Goal: Find specific fact: Find specific fact

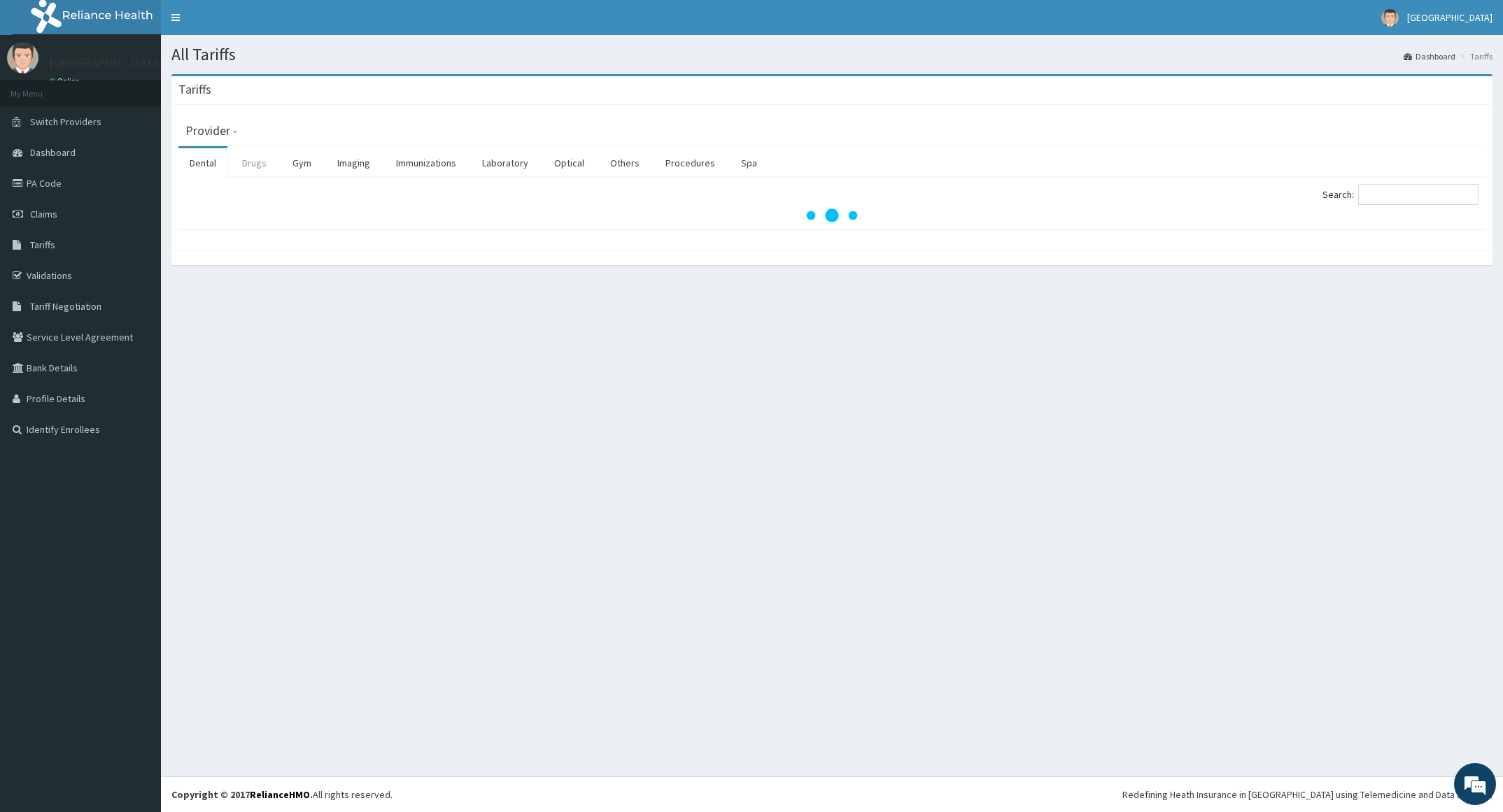
click at [251, 168] on link "Drugs" at bounding box center [253, 163] width 46 height 29
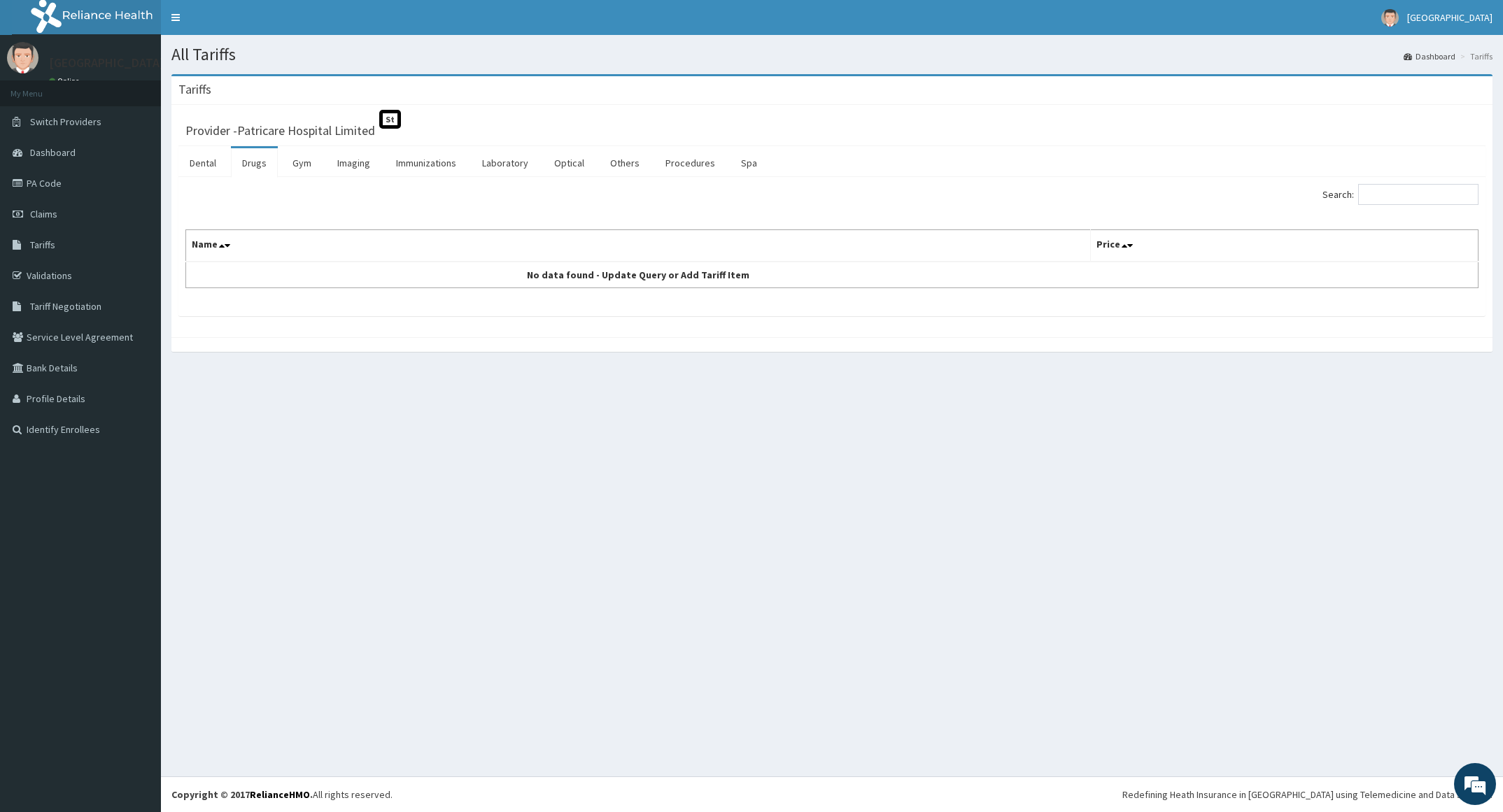
click at [1388, 182] on div "Search: Name Price No data found - Update Query or Add Tariff Item" at bounding box center [832, 246] width 1307 height 139
click at [1392, 204] on input "Search:" at bounding box center [1418, 194] width 120 height 21
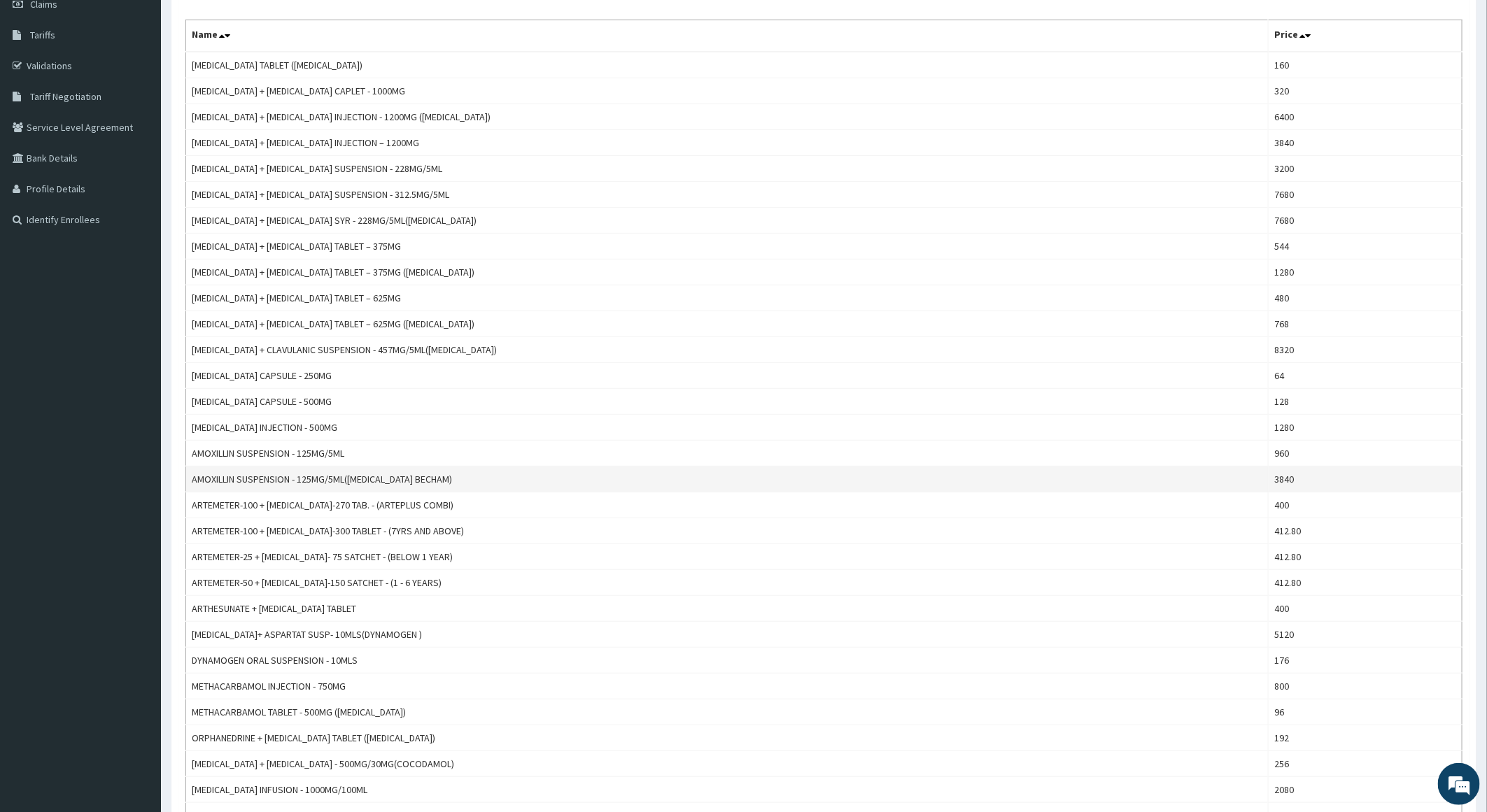
scroll to position [105, 0]
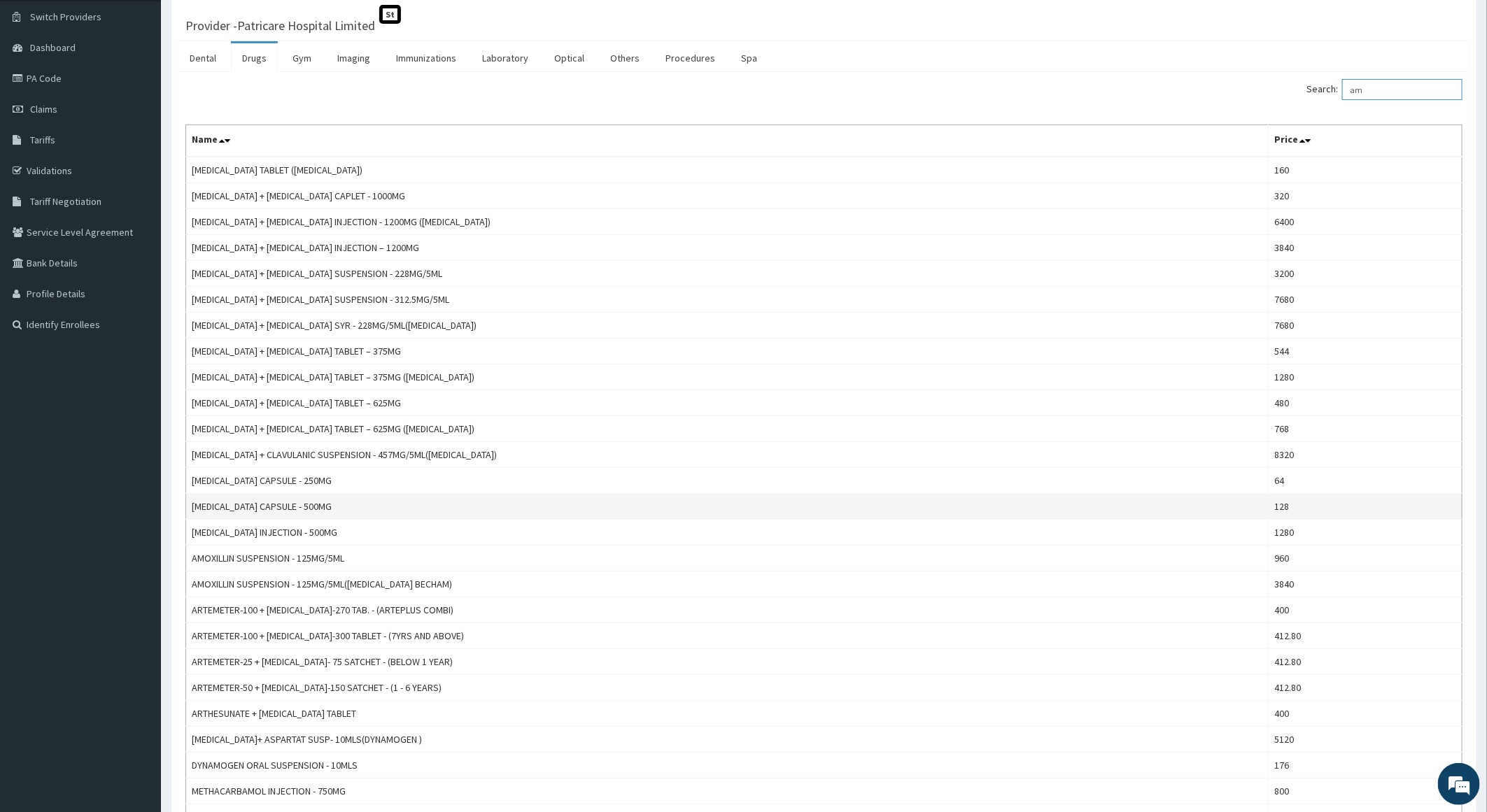
type input "a"
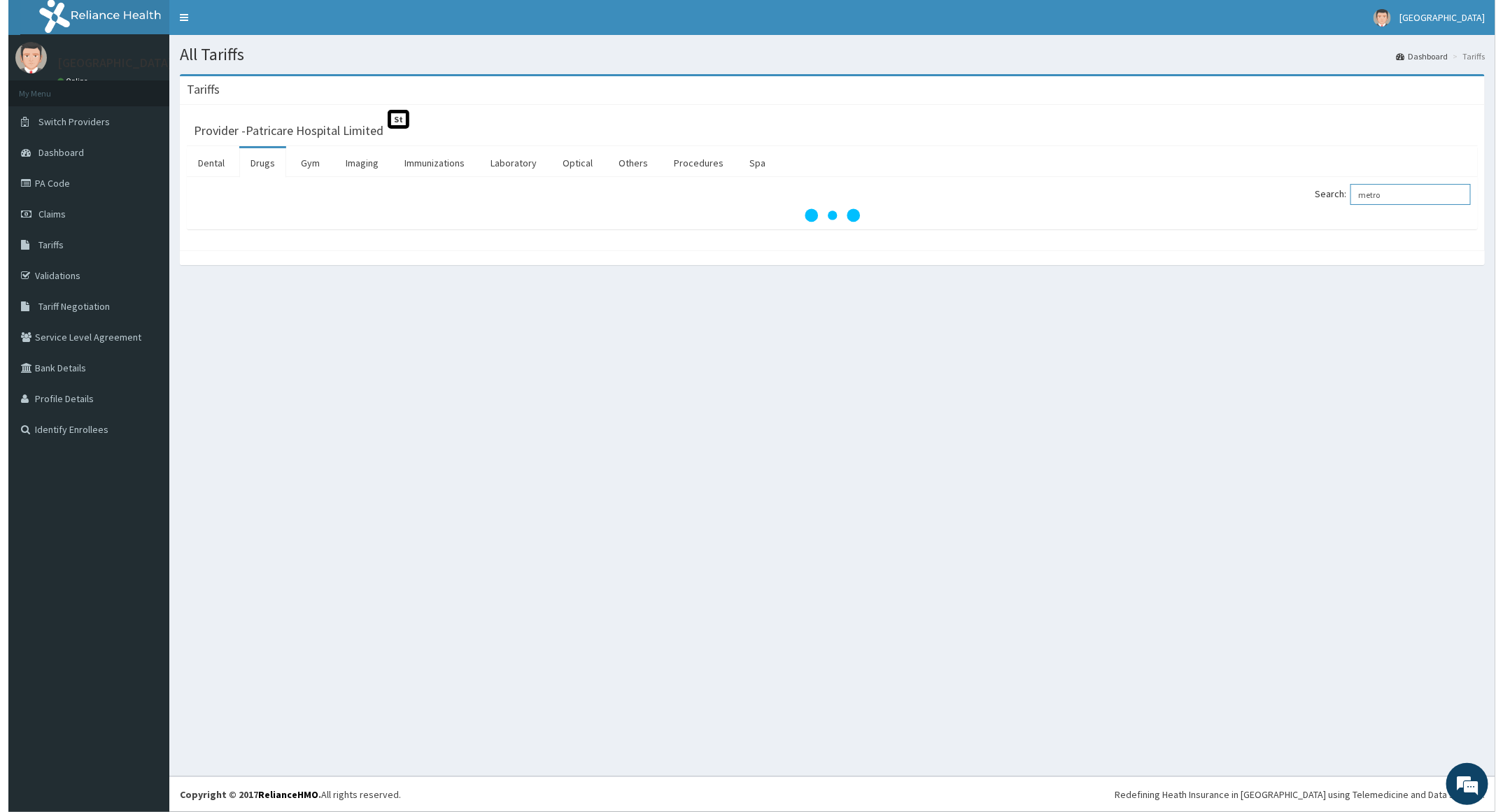
scroll to position [0, 0]
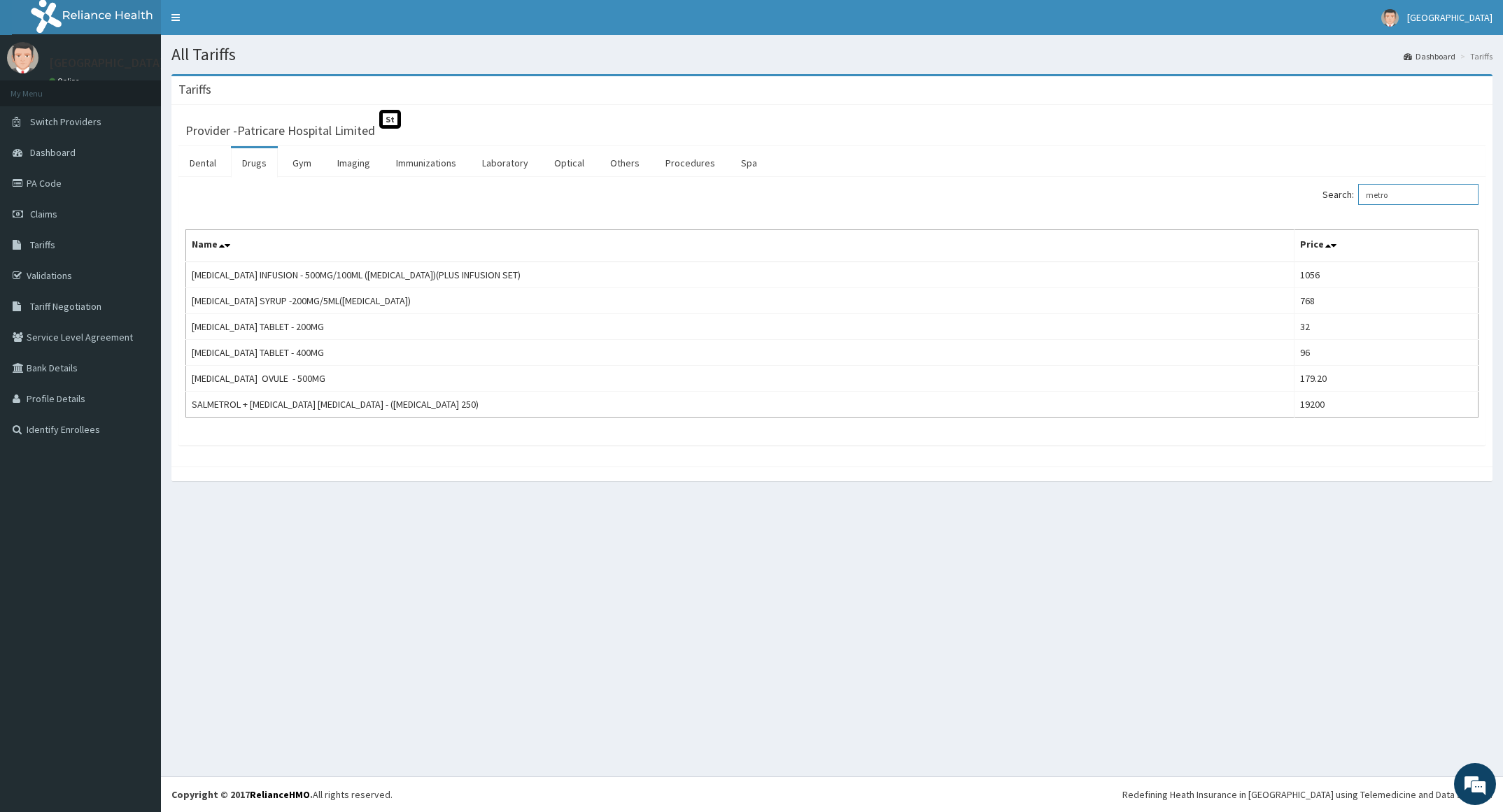
click at [1438, 195] on input "metro" at bounding box center [1418, 194] width 120 height 21
type input "m"
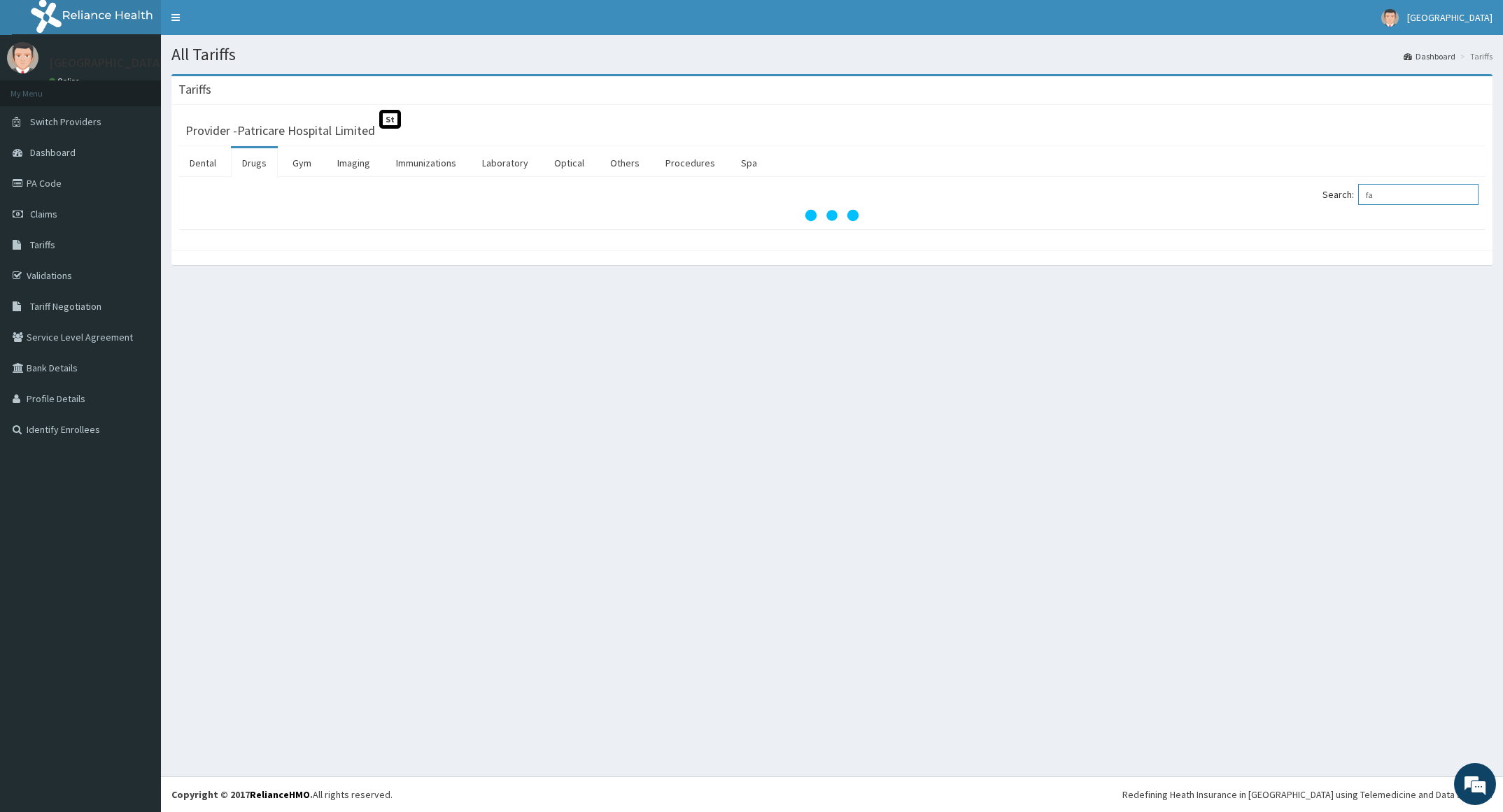
type input "f"
type input "clincap"
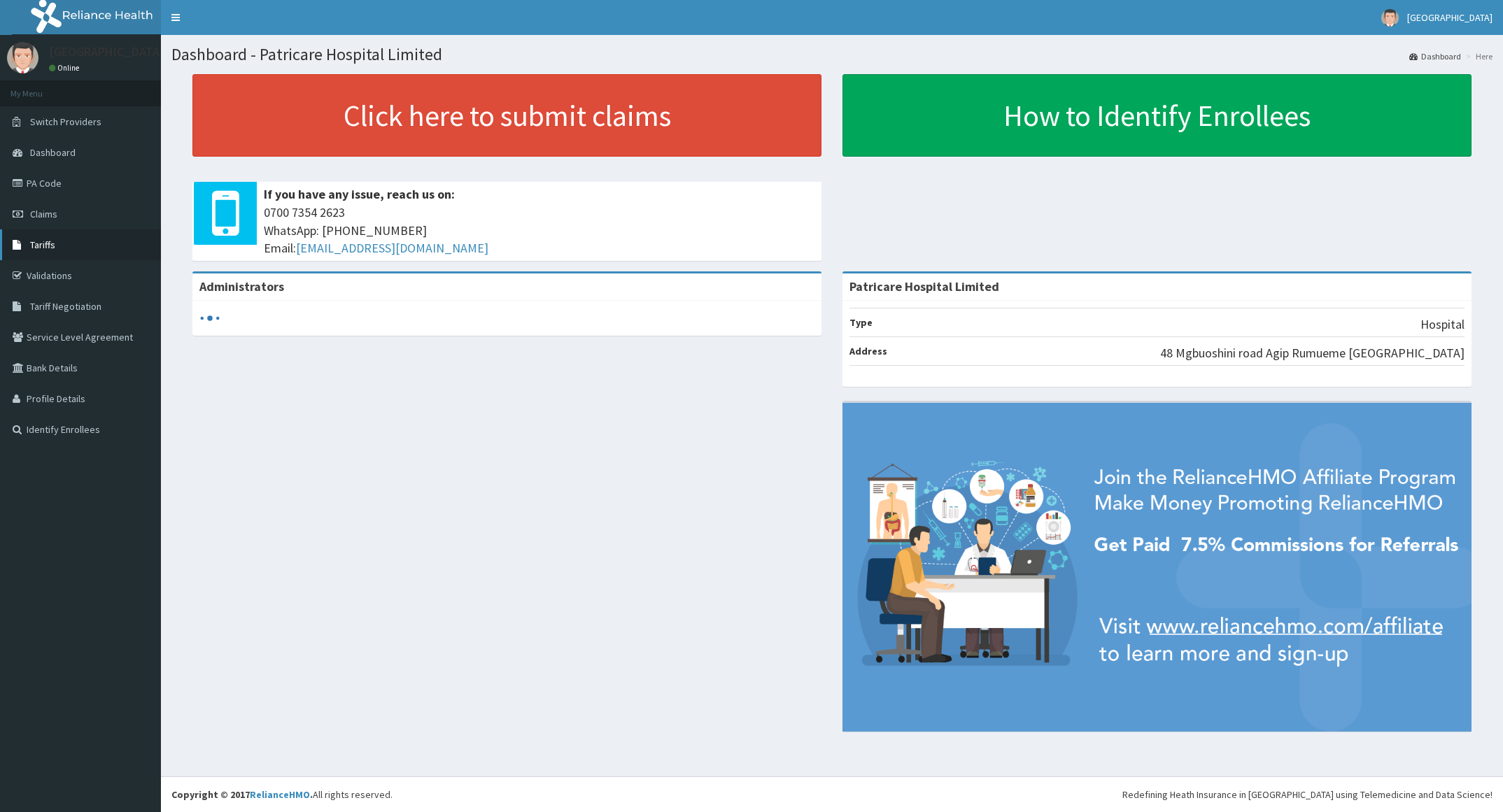
click at [57, 248] on link "Tariffs" at bounding box center [80, 245] width 161 height 31
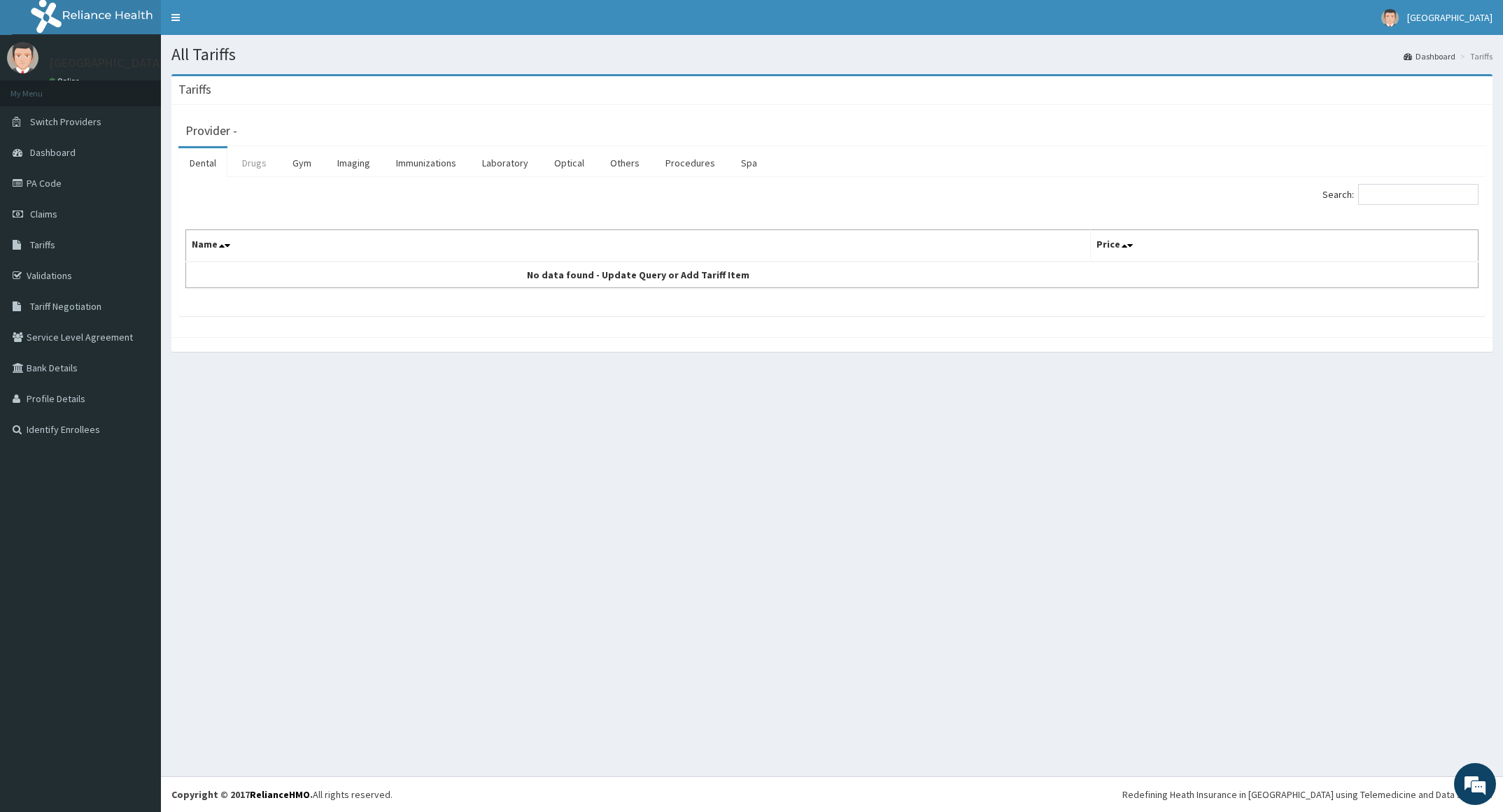
click at [265, 158] on link "Drugs" at bounding box center [253, 163] width 46 height 29
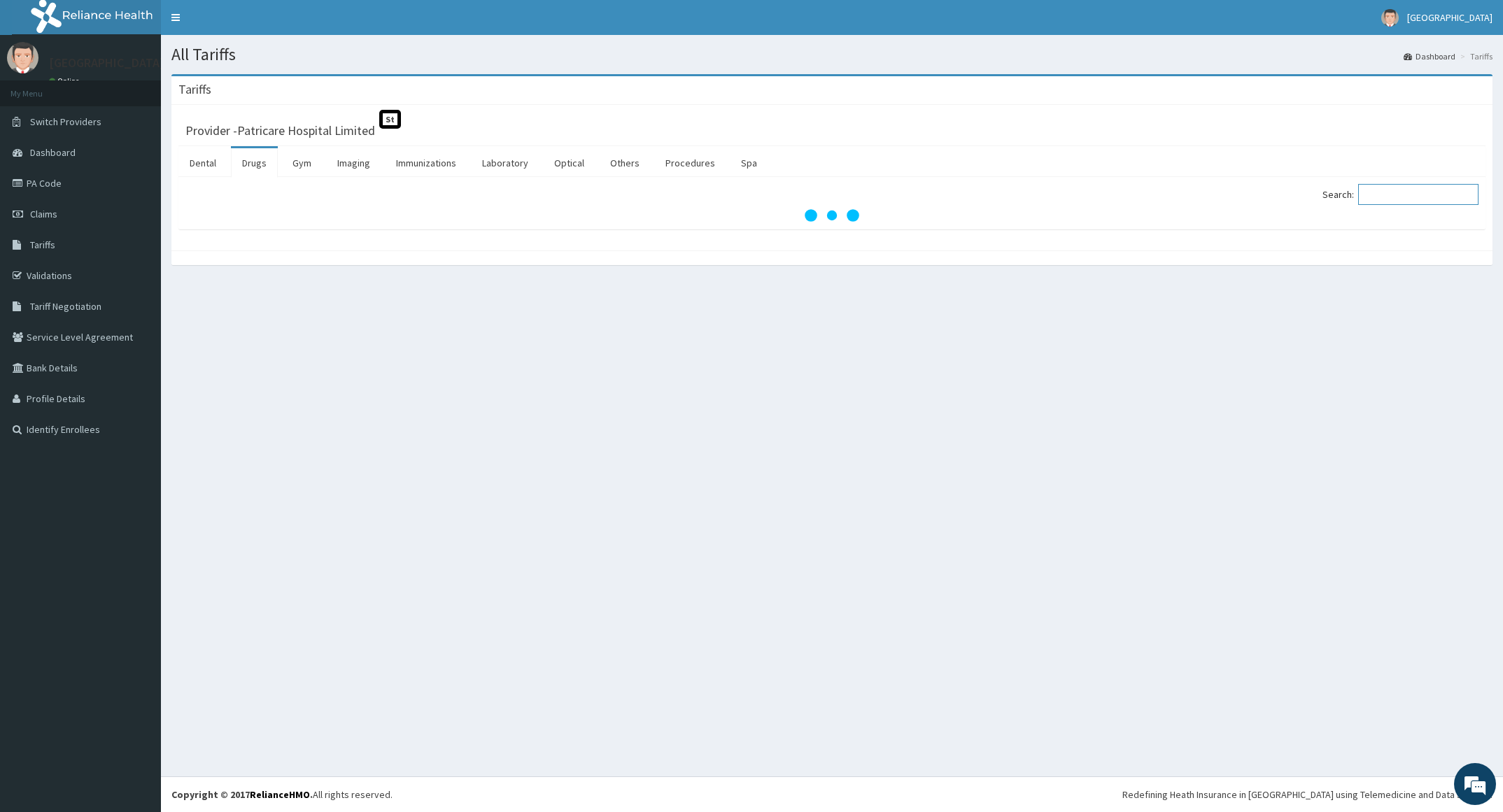
click at [1405, 204] on input "Search:" at bounding box center [1418, 194] width 120 height 21
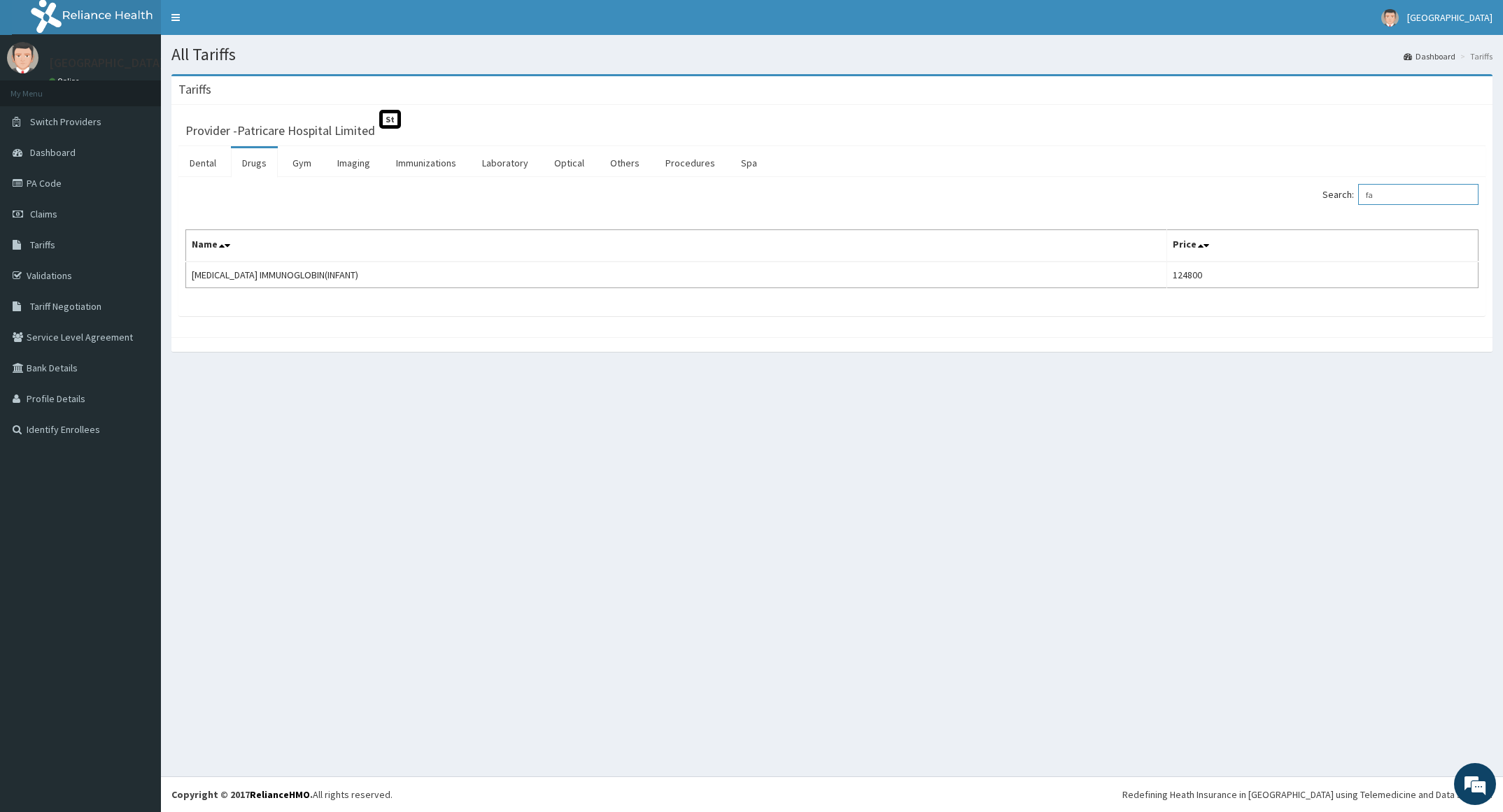
type input "f"
type input "clinca"
click at [63, 181] on link "PA Code" at bounding box center [80, 183] width 161 height 31
click at [1399, 196] on input "Search:" at bounding box center [1418, 194] width 120 height 21
click at [686, 159] on link "Procedures" at bounding box center [690, 163] width 72 height 29
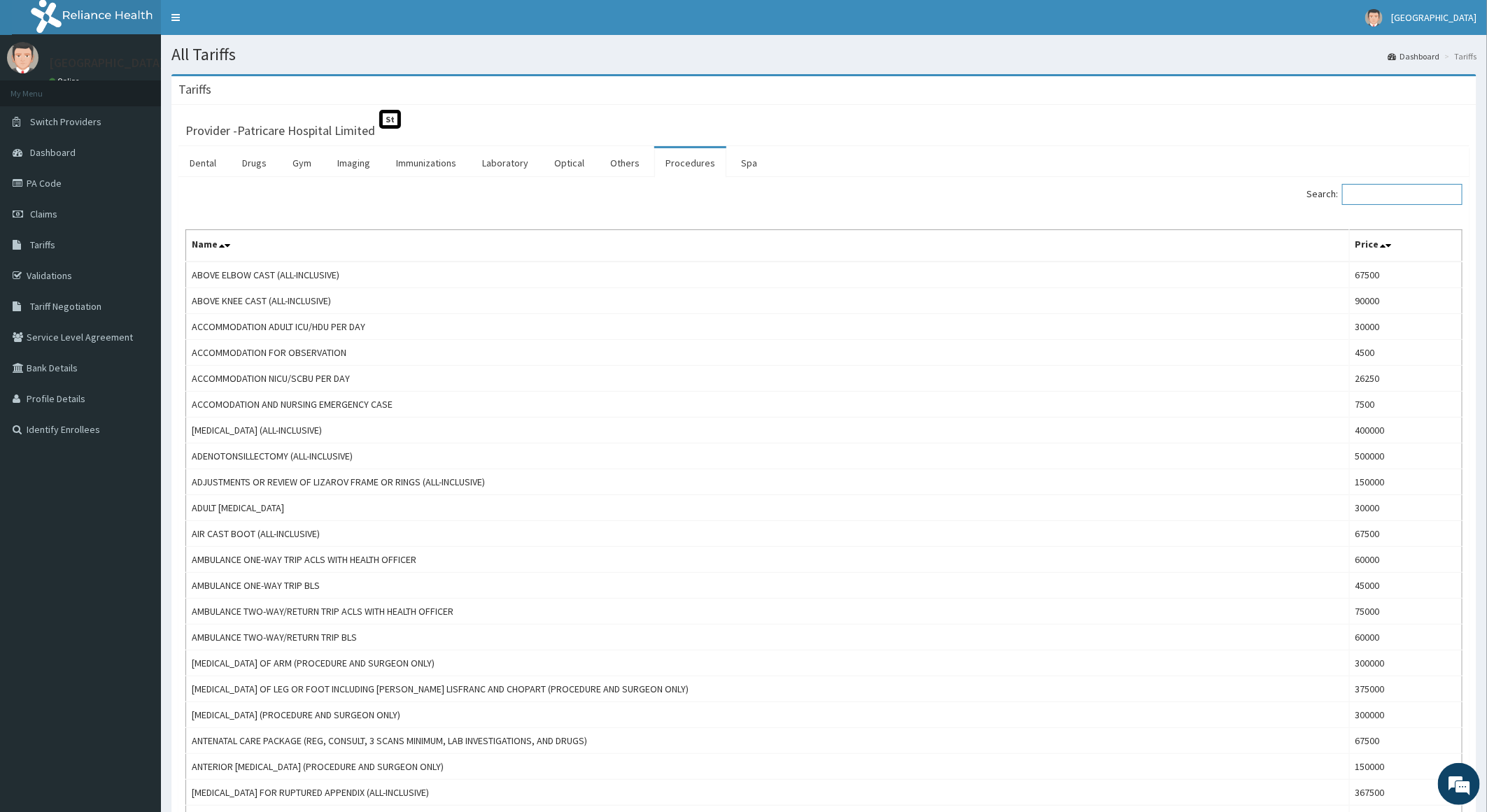
click at [1387, 203] on input "Search:" at bounding box center [1402, 194] width 120 height 21
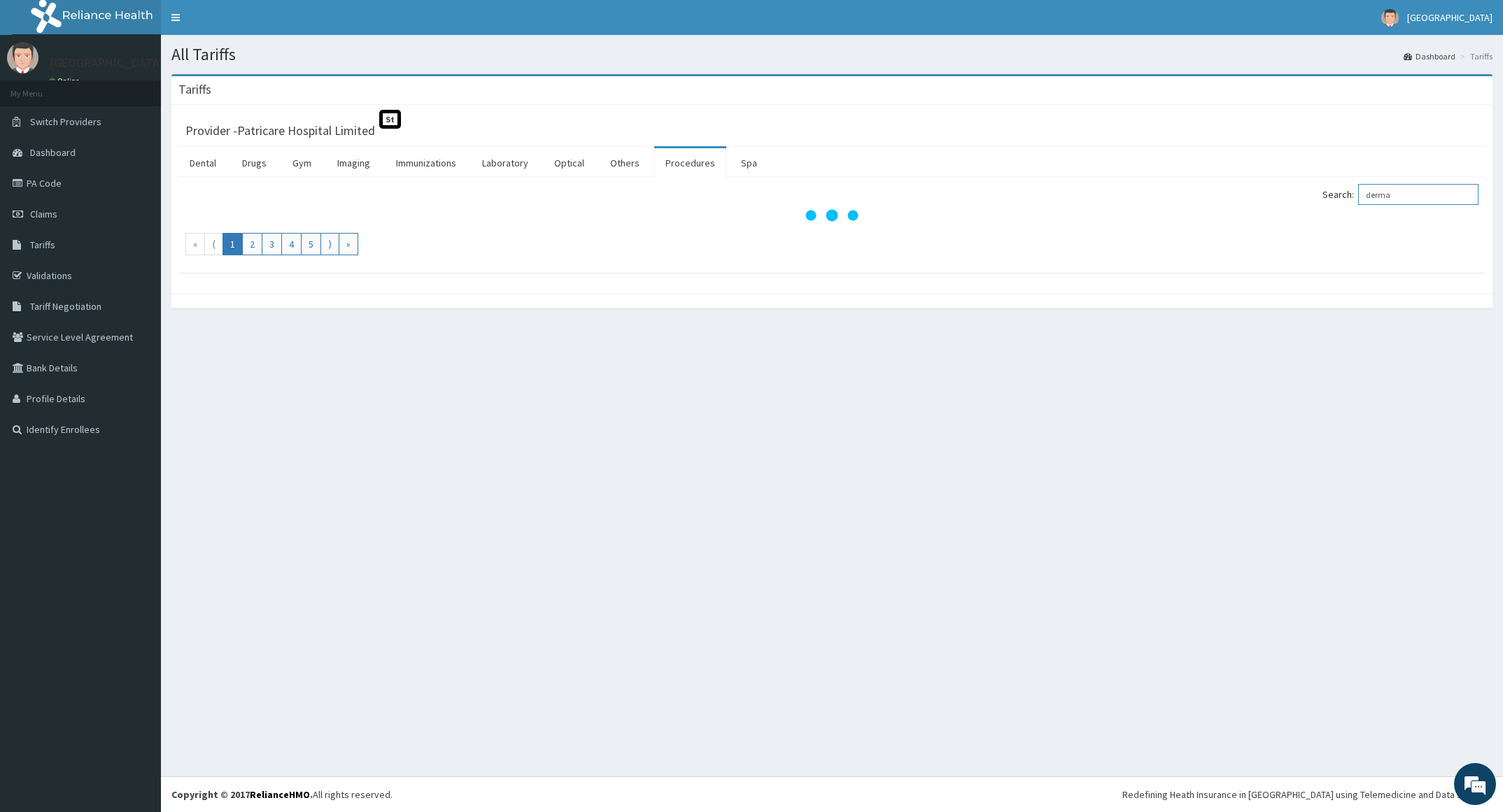
type input "derma"
